Goal: Information Seeking & Learning: Learn about a topic

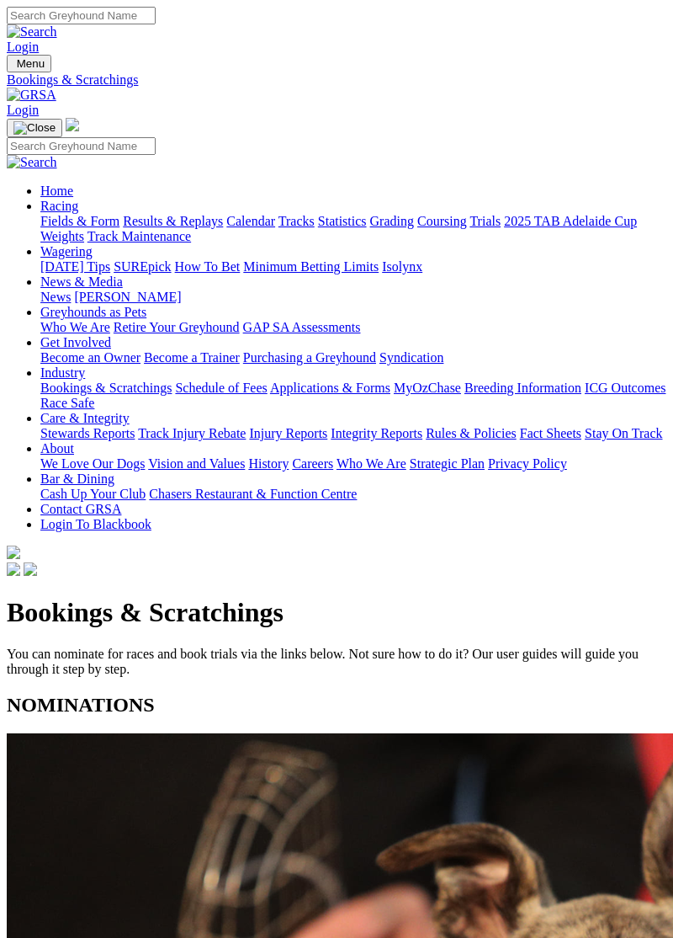
click at [78, 199] on link "Racing" at bounding box center [59, 206] width 38 height 14
click at [120, 224] on link "Fields & Form" at bounding box center [79, 221] width 79 height 14
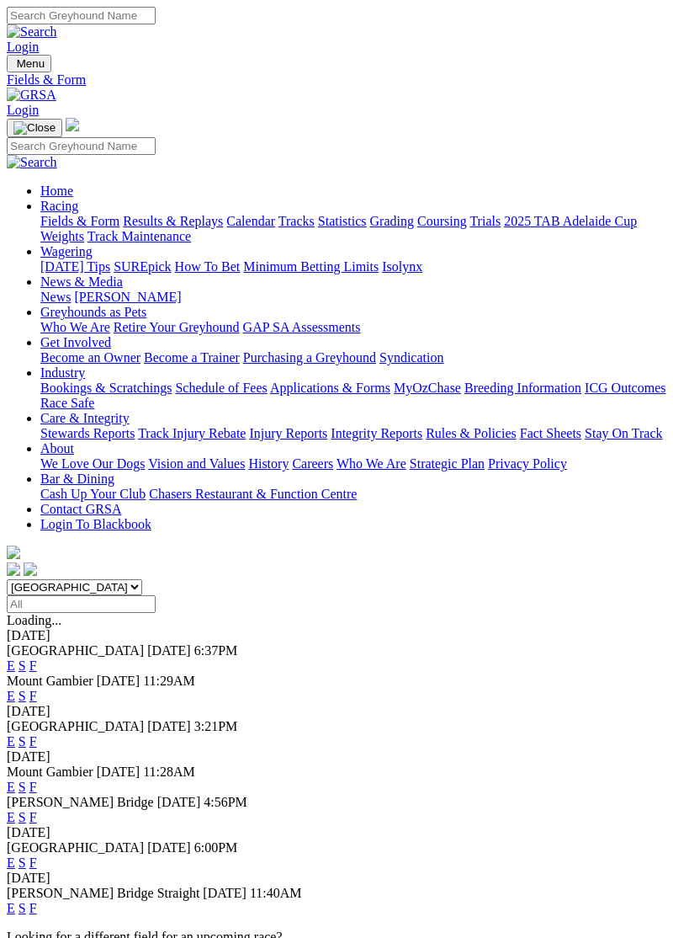
click at [37, 658] on link "F" at bounding box center [33, 665] width 8 height 14
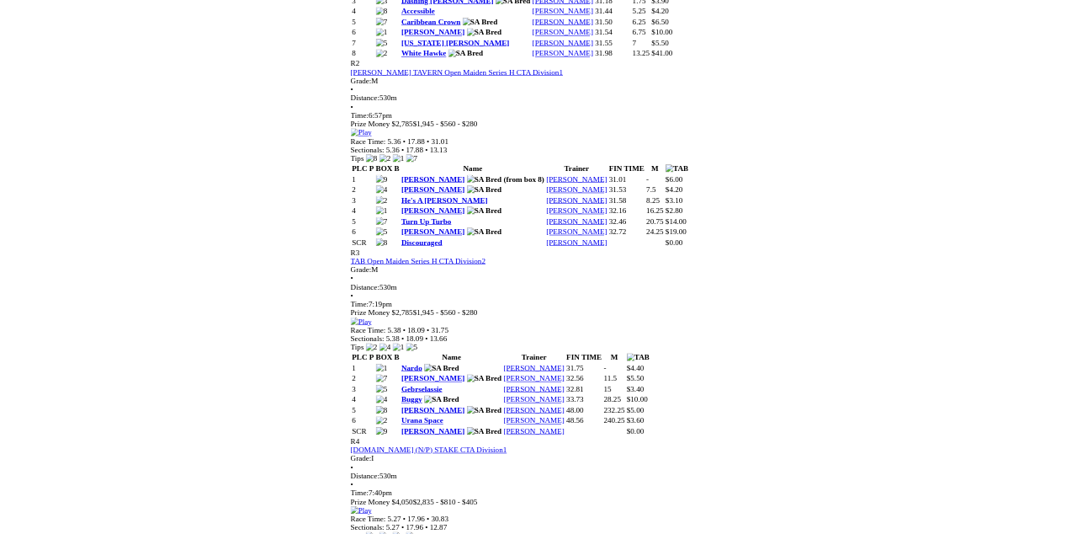
scroll to position [1133, 0]
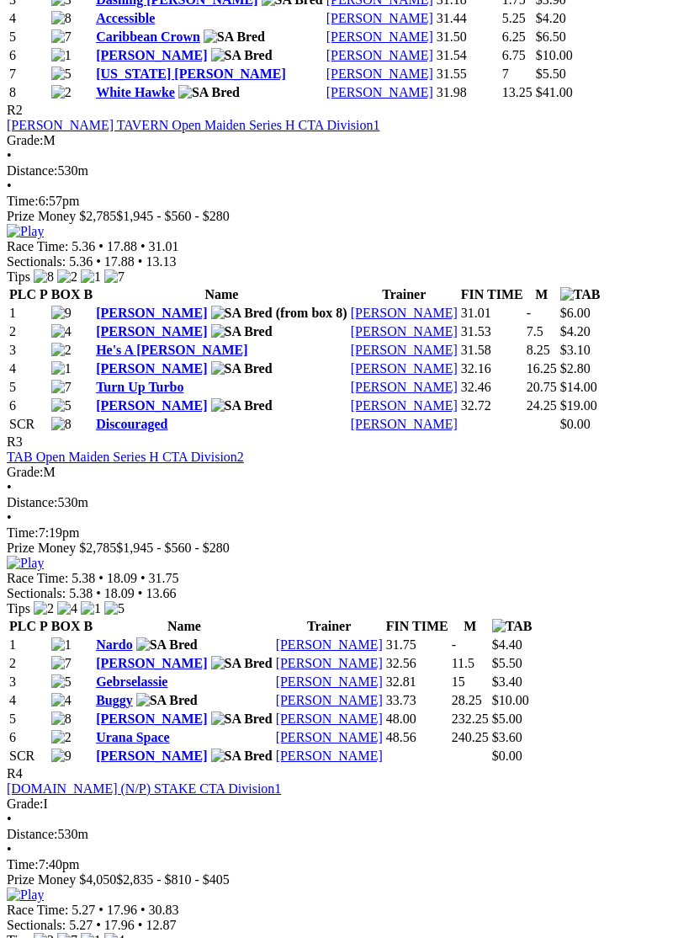
click at [44, 556] on img at bounding box center [25, 563] width 37 height 15
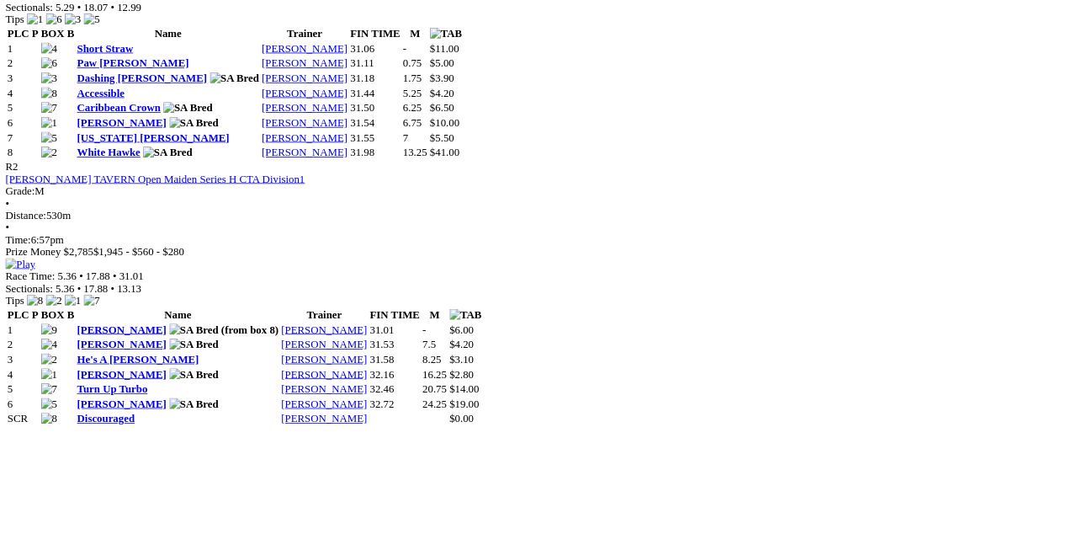
scroll to position [1003, 0]
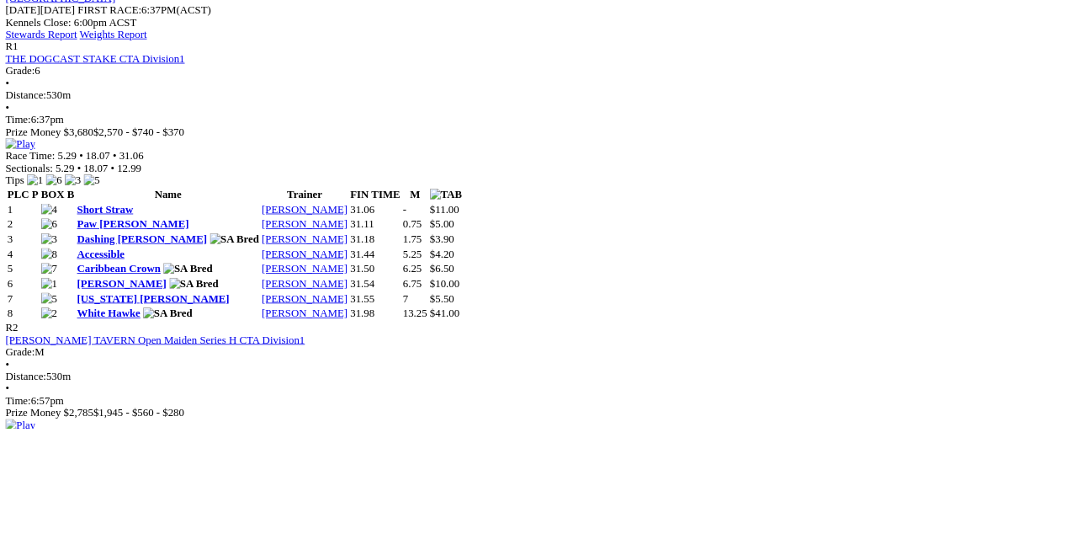
scroll to position [803, 0]
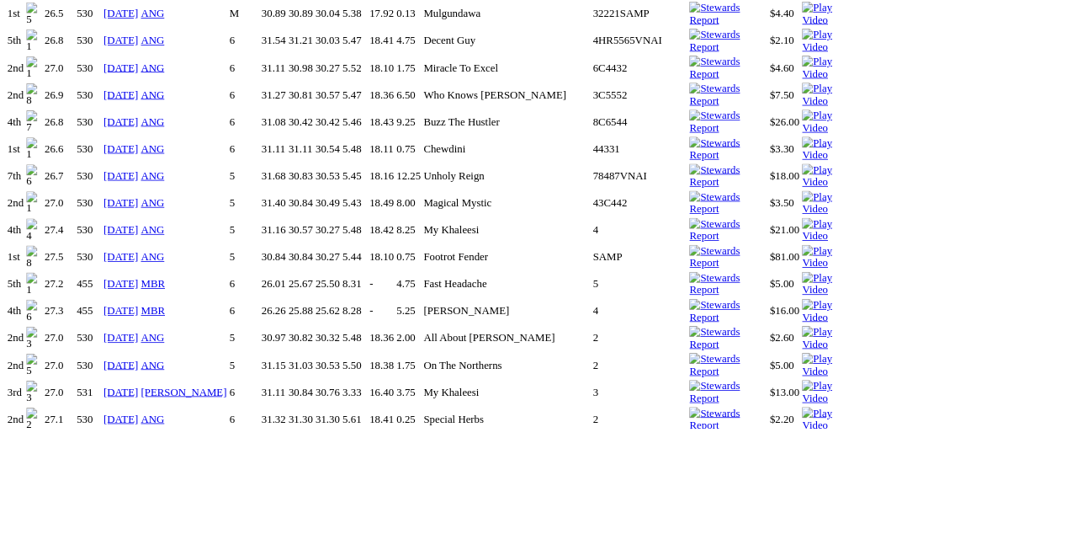
scroll to position [1471, 0]
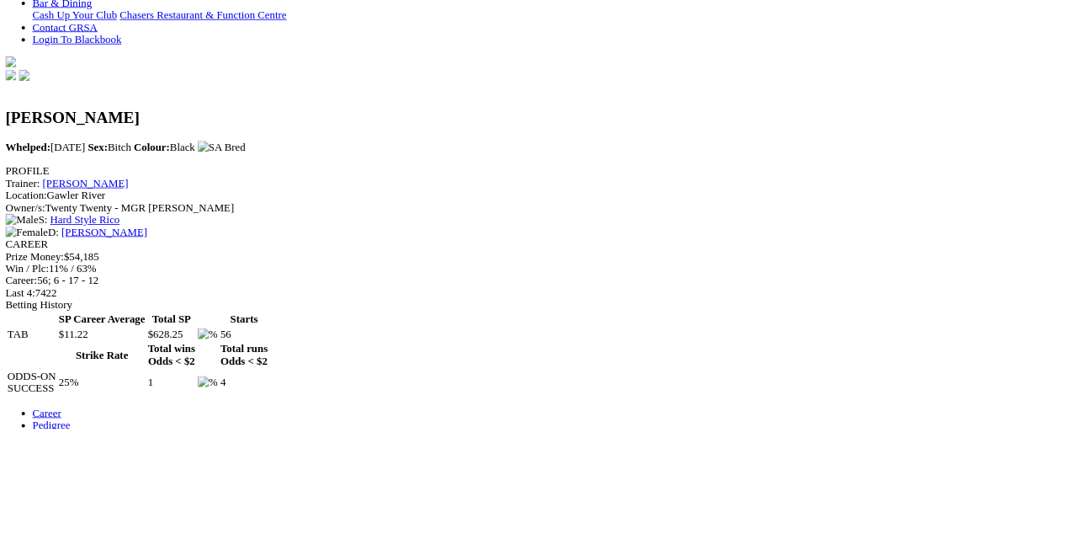
scroll to position [0, 0]
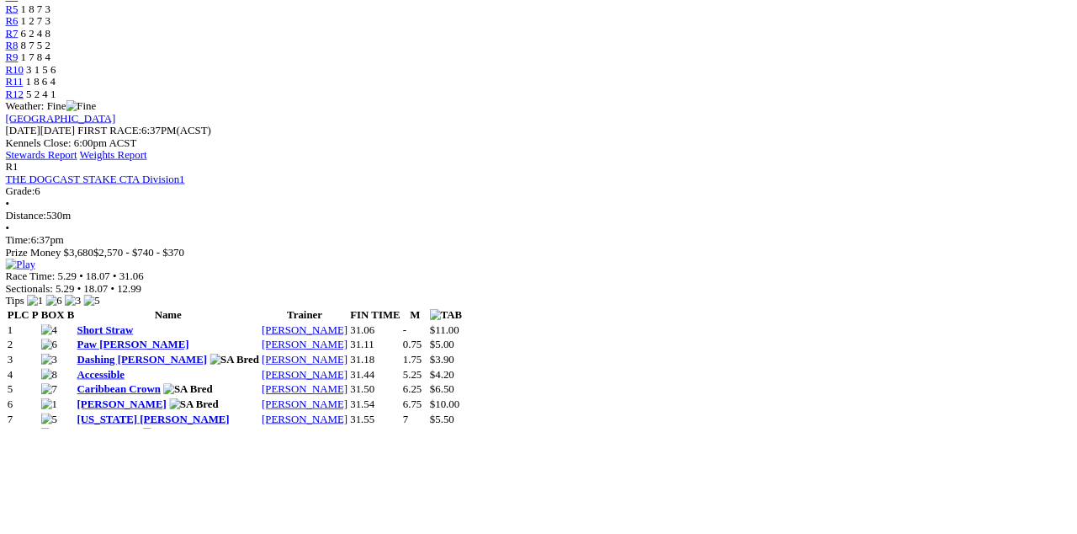
scroll to position [658, 0]
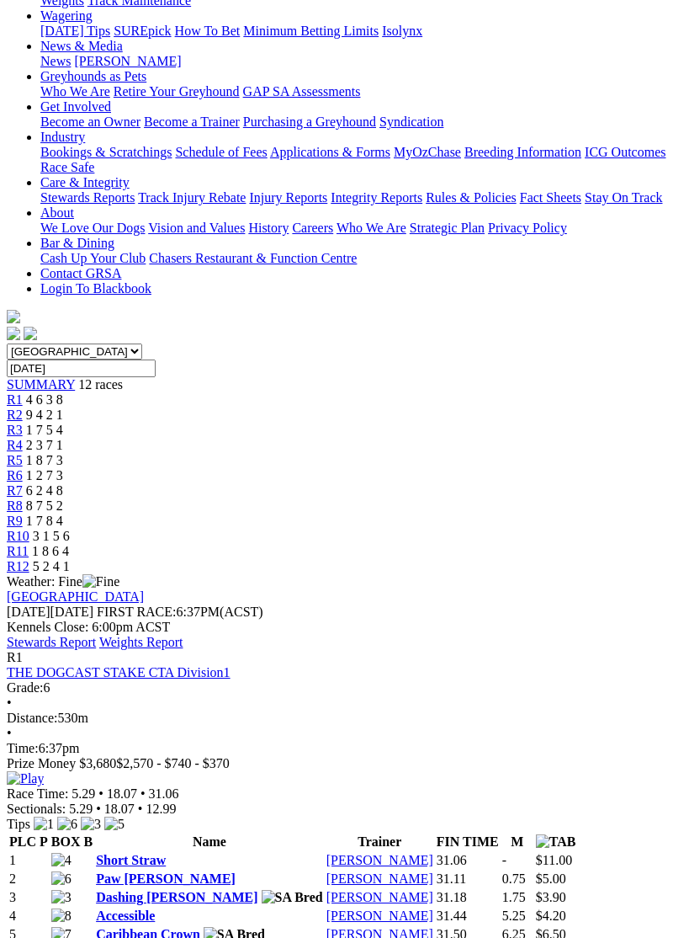
scroll to position [0, 0]
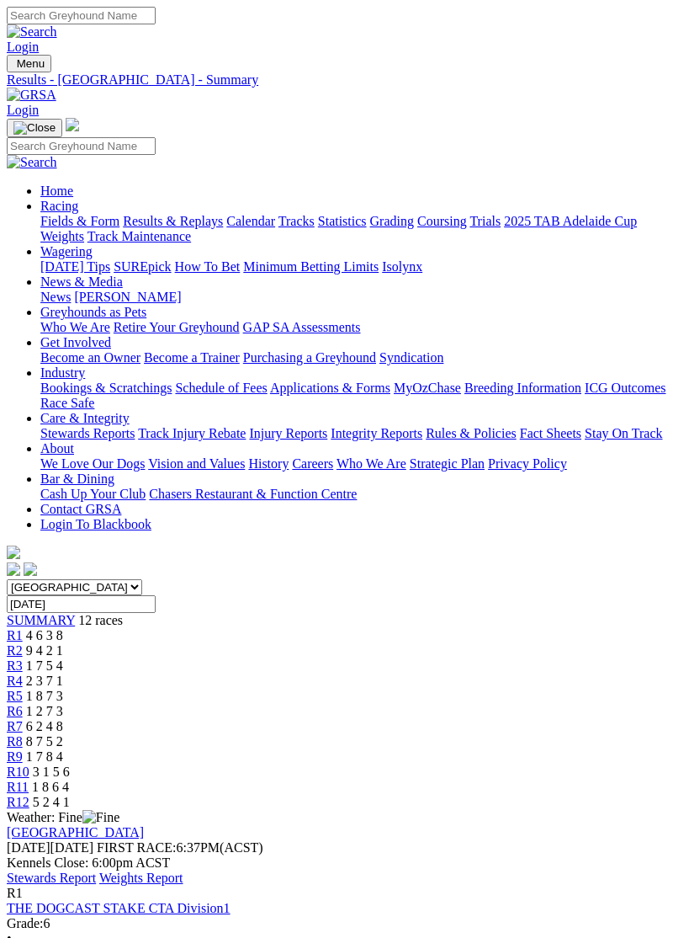
click at [27, 57] on span "Menu" at bounding box center [31, 63] width 28 height 13
click at [120, 217] on link "Fields & Form" at bounding box center [79, 221] width 79 height 14
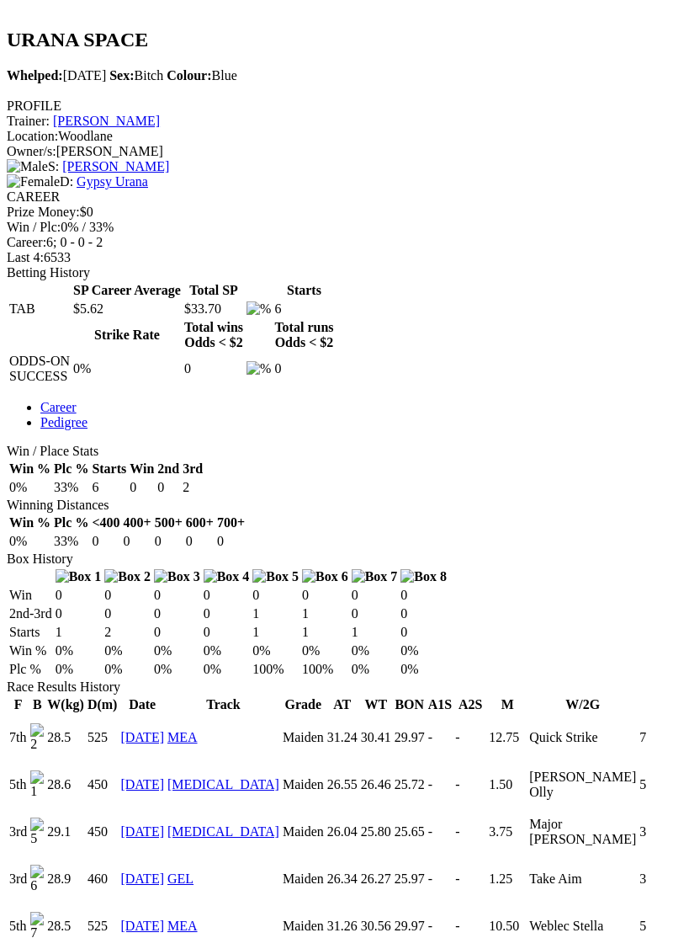
scroll to position [51, 0]
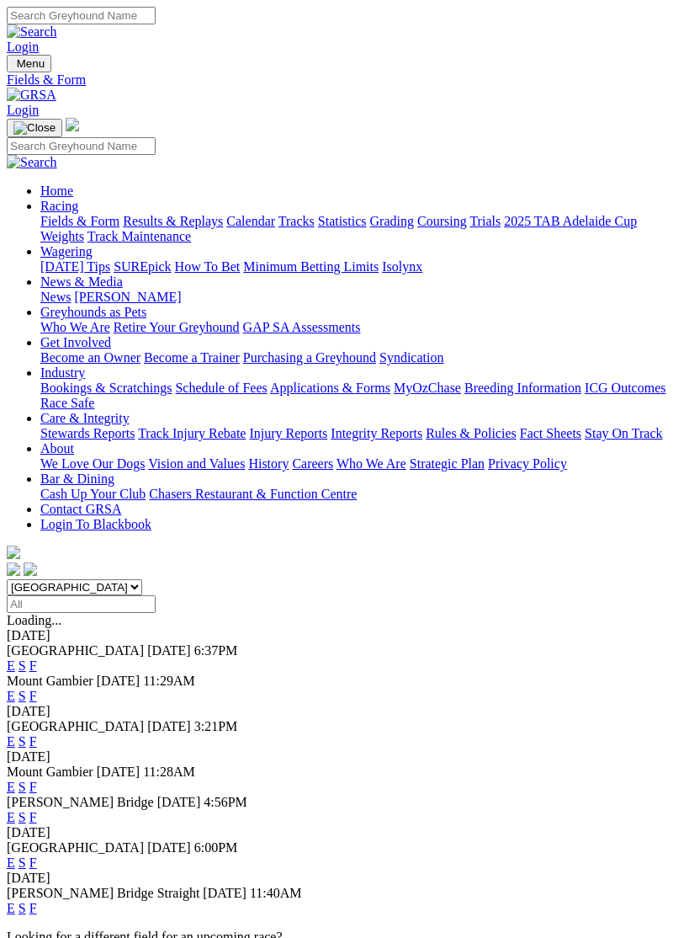
click at [37, 734] on link "F" at bounding box center [33, 741] width 8 height 14
